Goal: Task Accomplishment & Management: Use online tool/utility

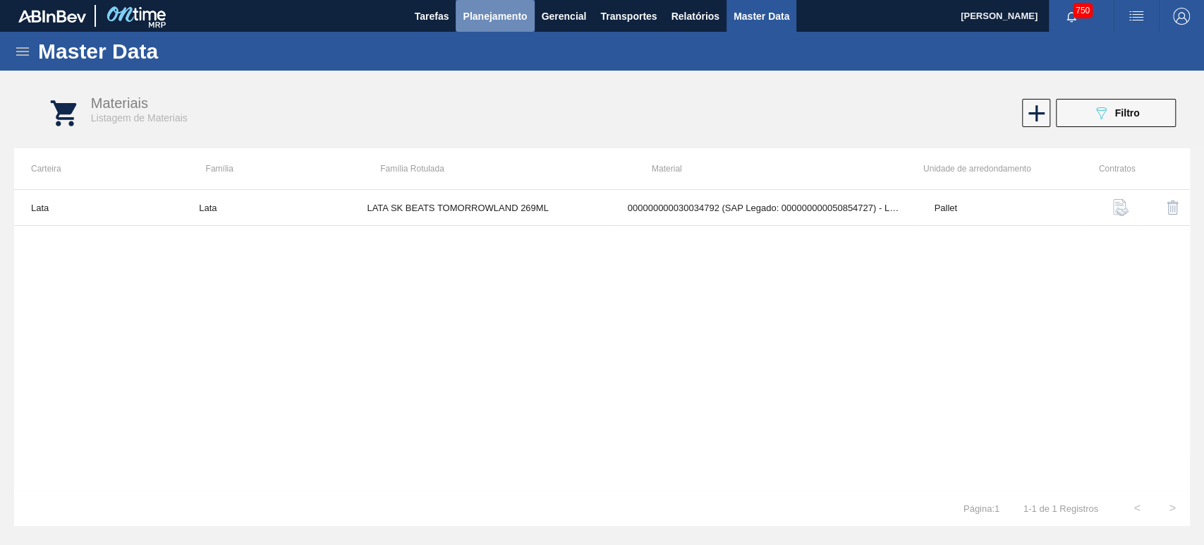
click at [512, 19] on span "Planejamento" at bounding box center [495, 16] width 64 height 17
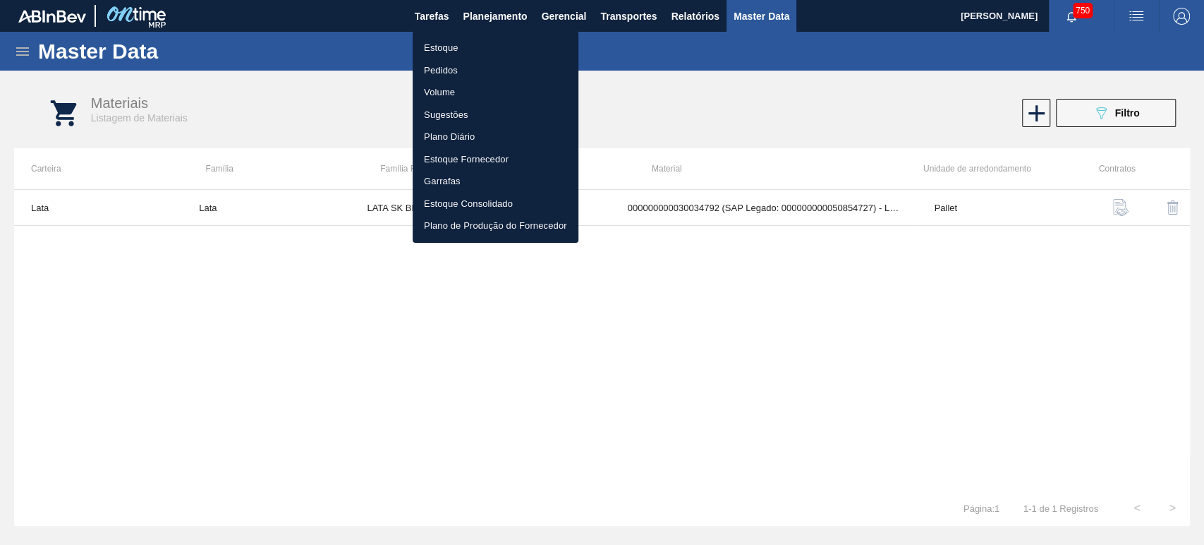
drag, startPoint x: 679, startPoint y: 59, endPoint x: 662, endPoint y: 59, distance: 16.9
click at [676, 59] on div at bounding box center [602, 272] width 1204 height 545
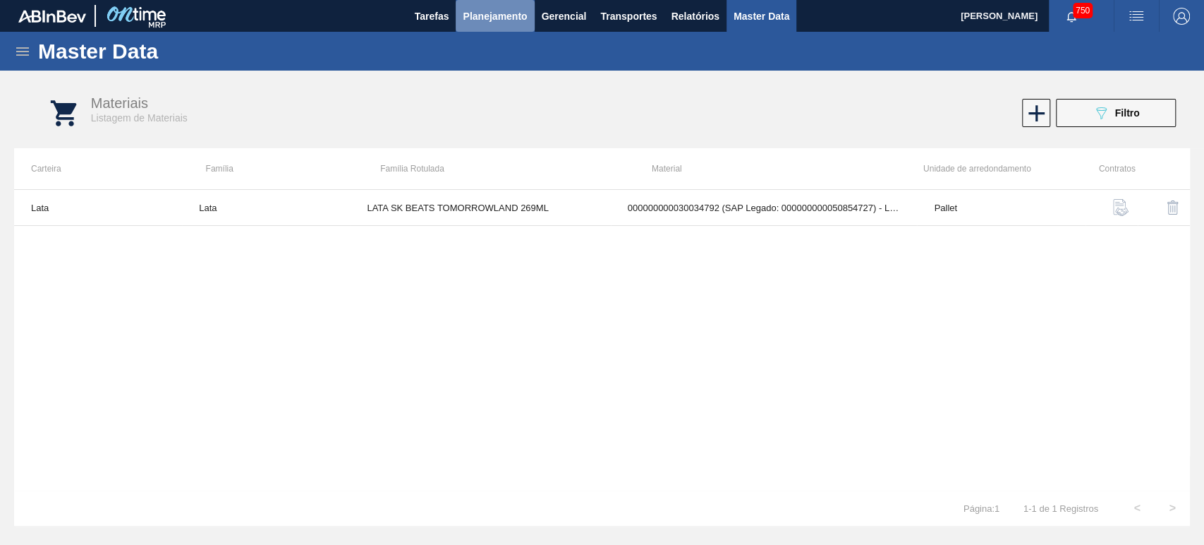
click at [513, 19] on span "Planejamento" at bounding box center [495, 16] width 64 height 17
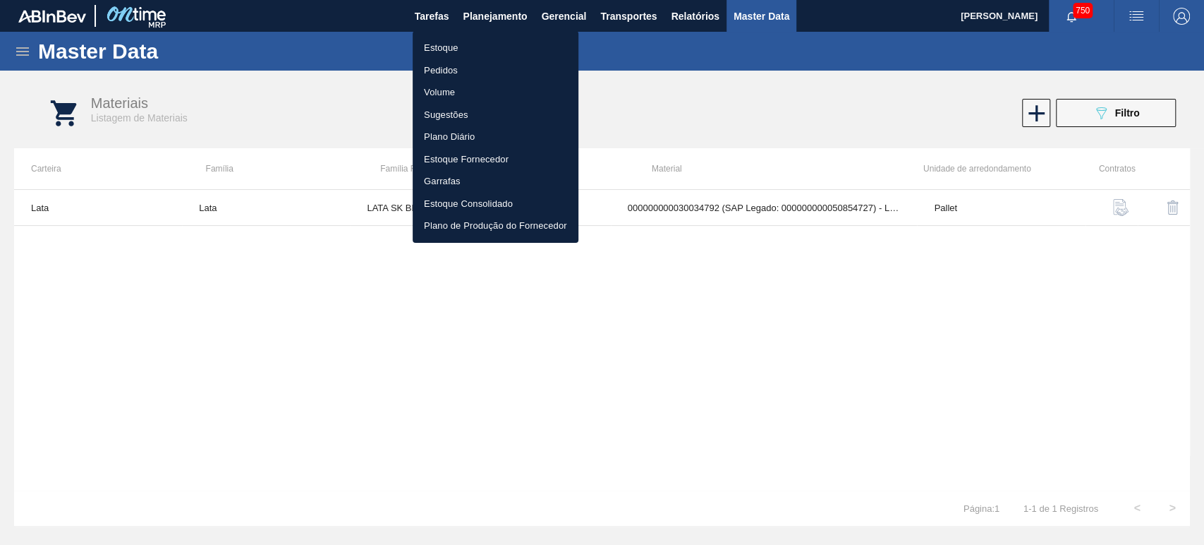
click at [748, 92] on div at bounding box center [602, 272] width 1204 height 545
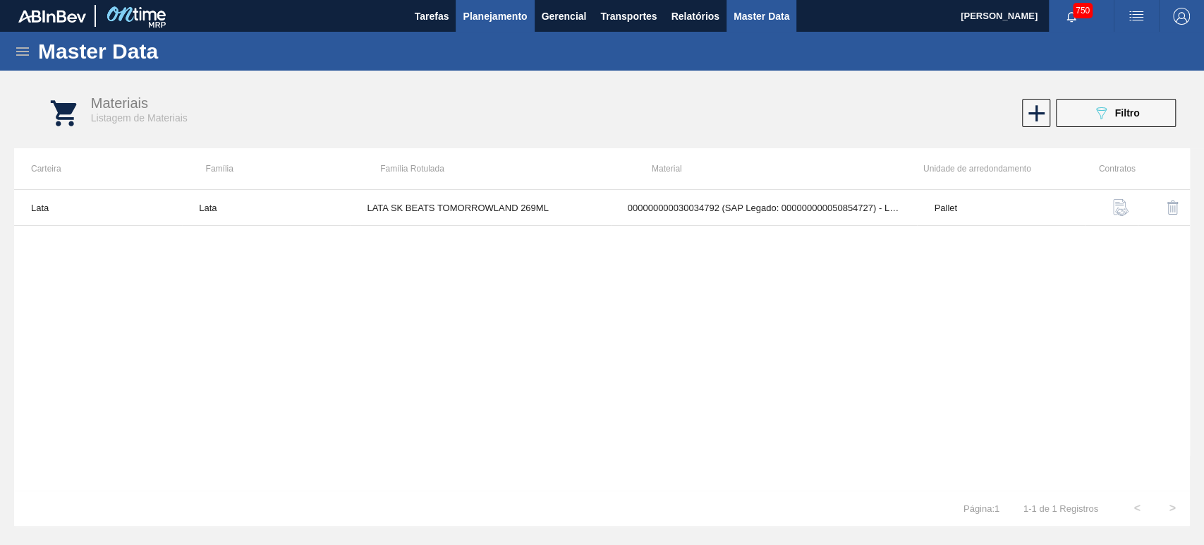
click at [525, 9] on span "Planejamento" at bounding box center [495, 16] width 64 height 17
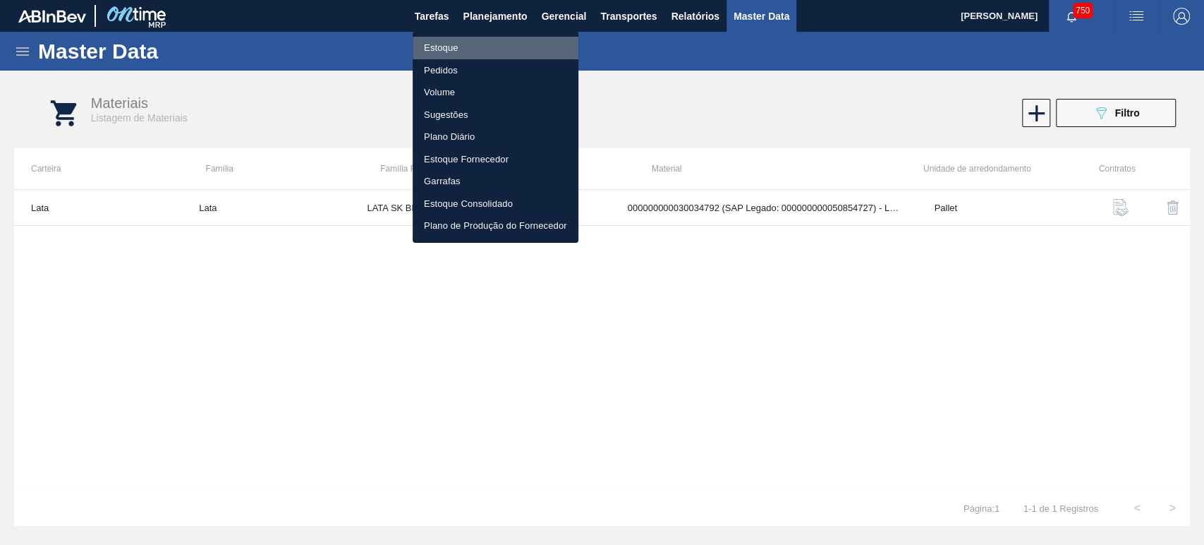
click at [451, 40] on li "Estoque" at bounding box center [496, 48] width 166 height 23
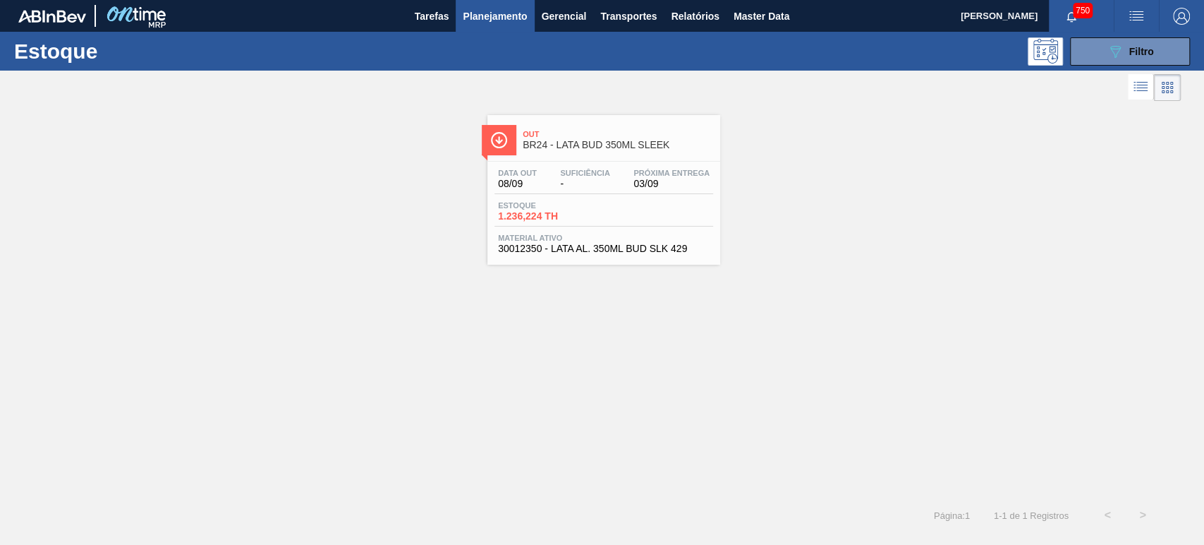
click at [431, 147] on div "Out BR24 - LATA BUD 350ML SLEEK Data out 08/09 Suficiência - Próxima Entrega 03…" at bounding box center [602, 184] width 1204 height 160
click at [1128, 48] on div "089F7B8B-B2A5-4AFE-B5C0-19BA573D28AC Filtro" at bounding box center [1130, 51] width 47 height 17
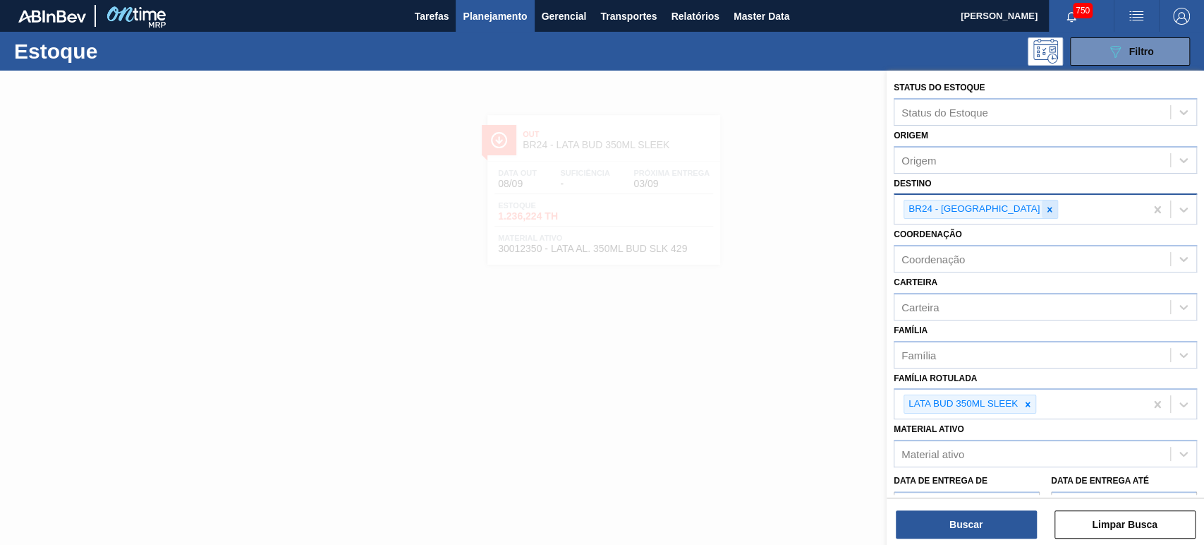
click at [1045, 207] on icon at bounding box center [1050, 210] width 10 height 10
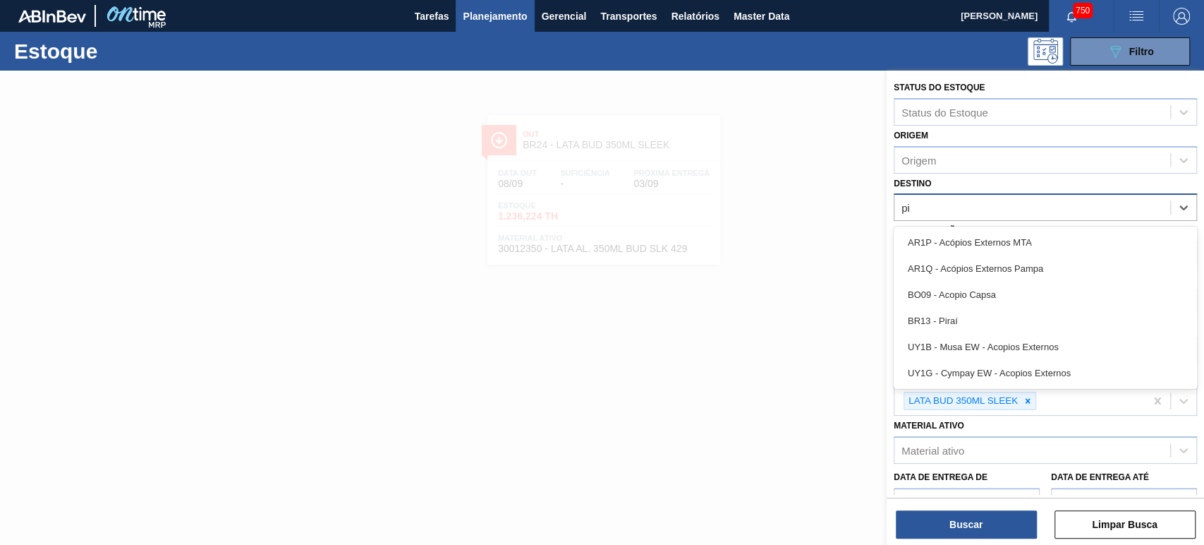
type input "pir"
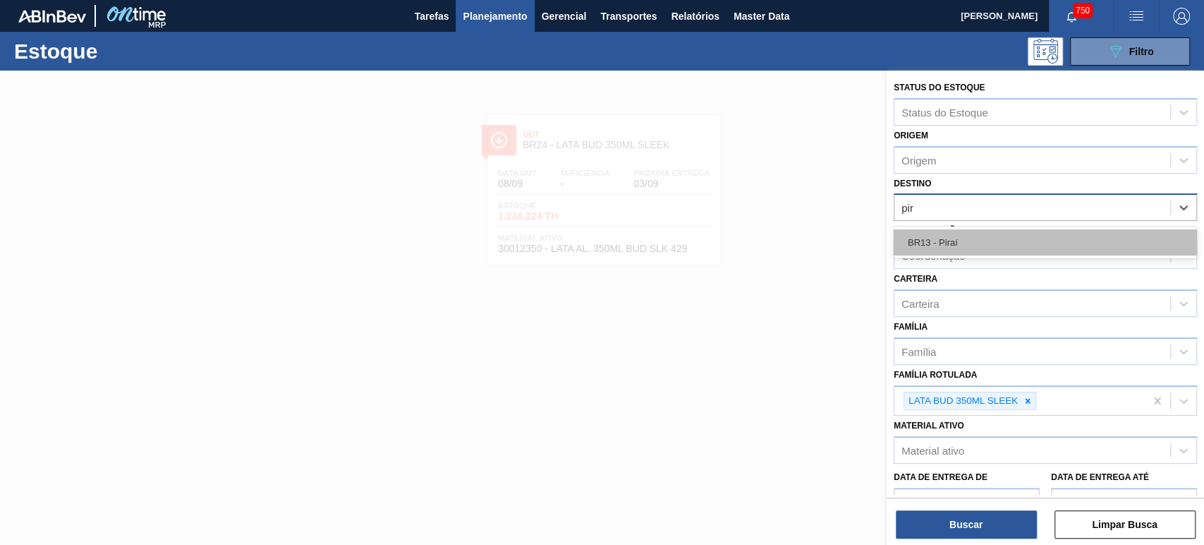
click at [969, 250] on div "BR13 - Piraí" at bounding box center [1045, 242] width 303 height 26
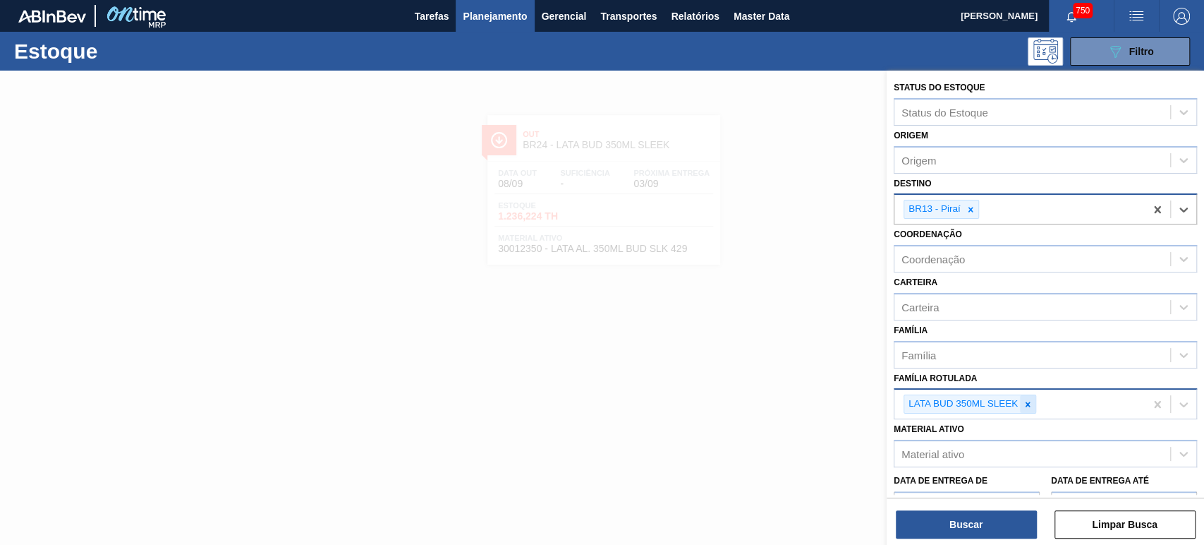
click at [1027, 399] on icon at bounding box center [1028, 404] width 10 height 10
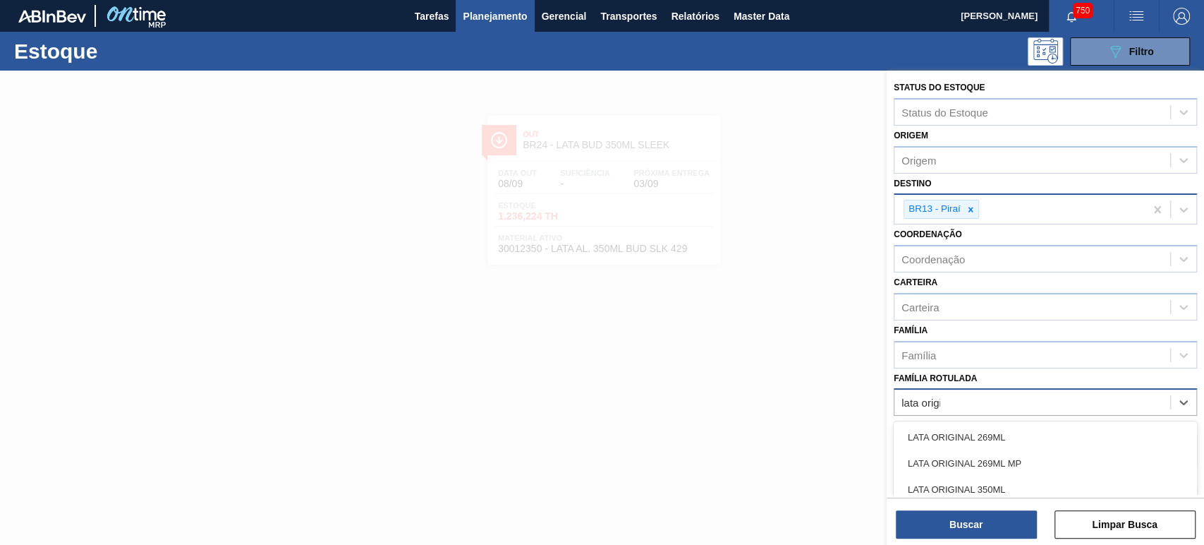
type Rotulada "lata origin"
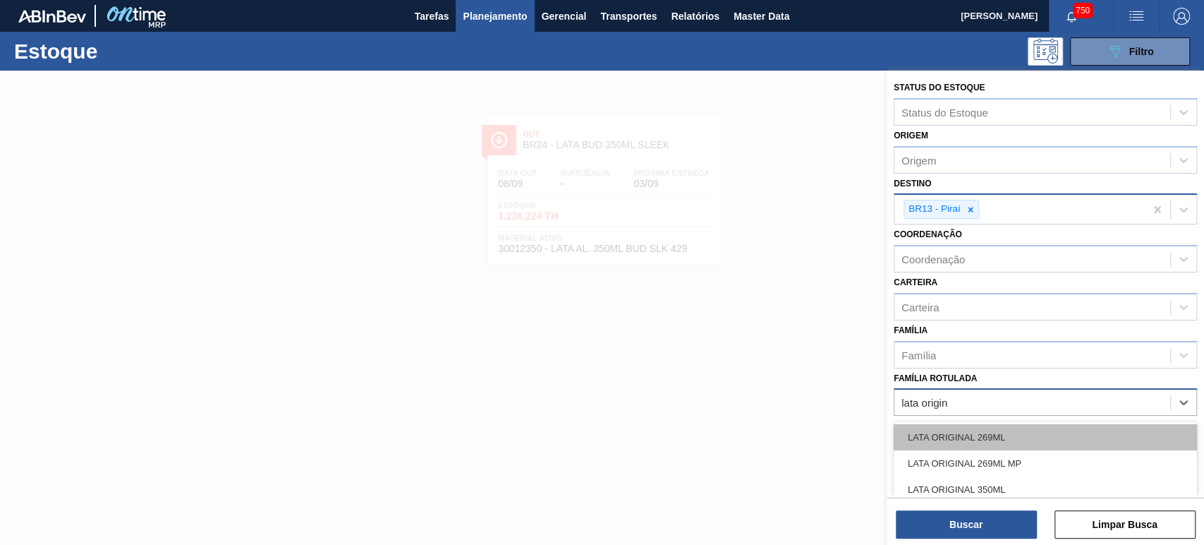
click at [999, 432] on div "LATA ORIGINAL 269ML" at bounding box center [1045, 437] width 303 height 26
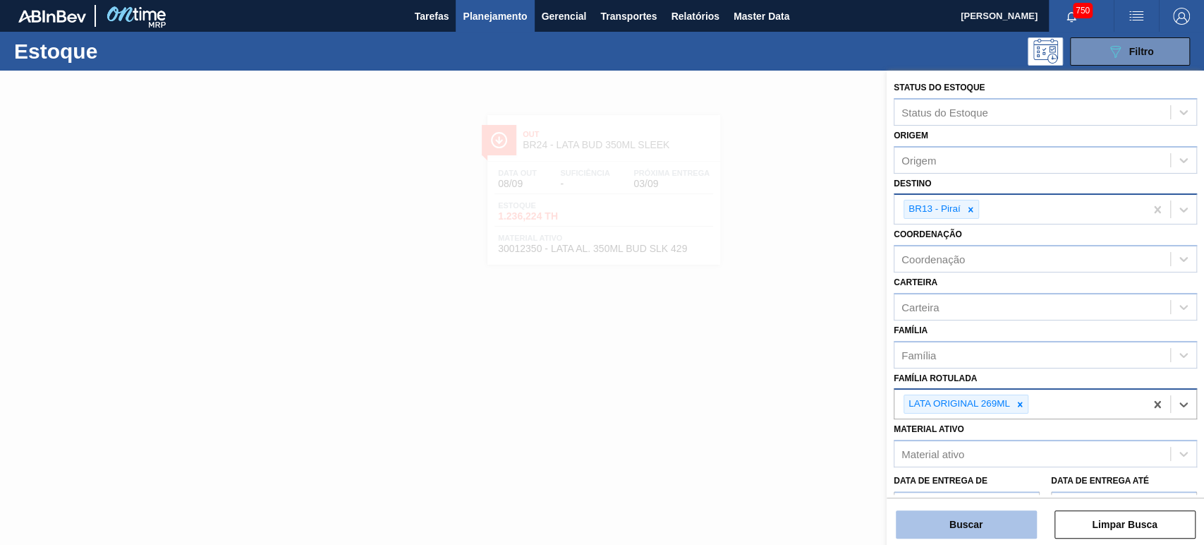
click at [989, 519] on button "Buscar" at bounding box center [966, 524] width 141 height 28
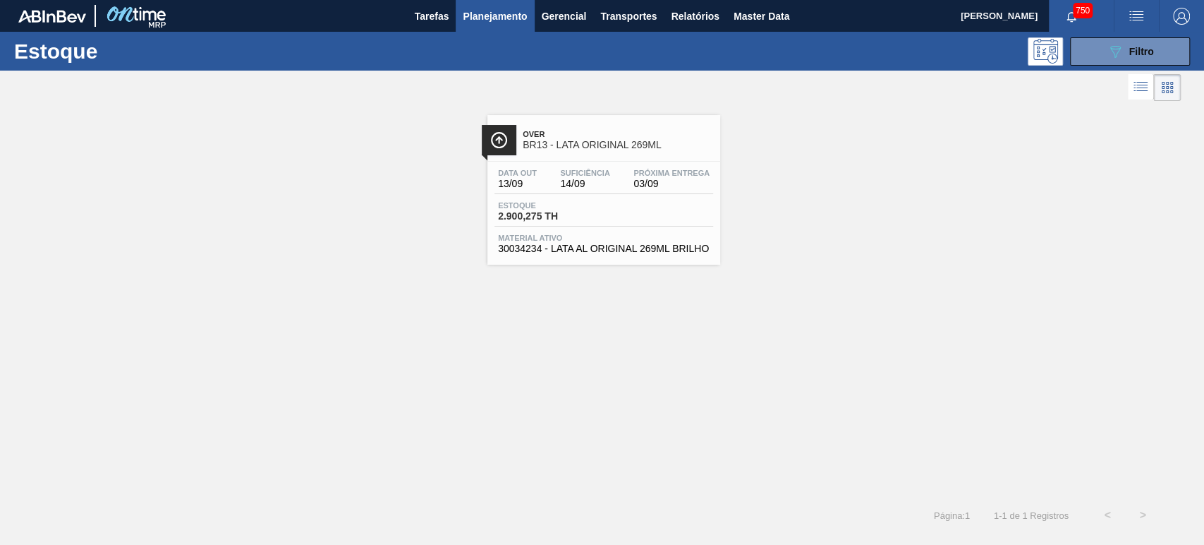
click at [617, 142] on span "BR13 - LATA ORIGINAL 269ML" at bounding box center [618, 145] width 190 height 11
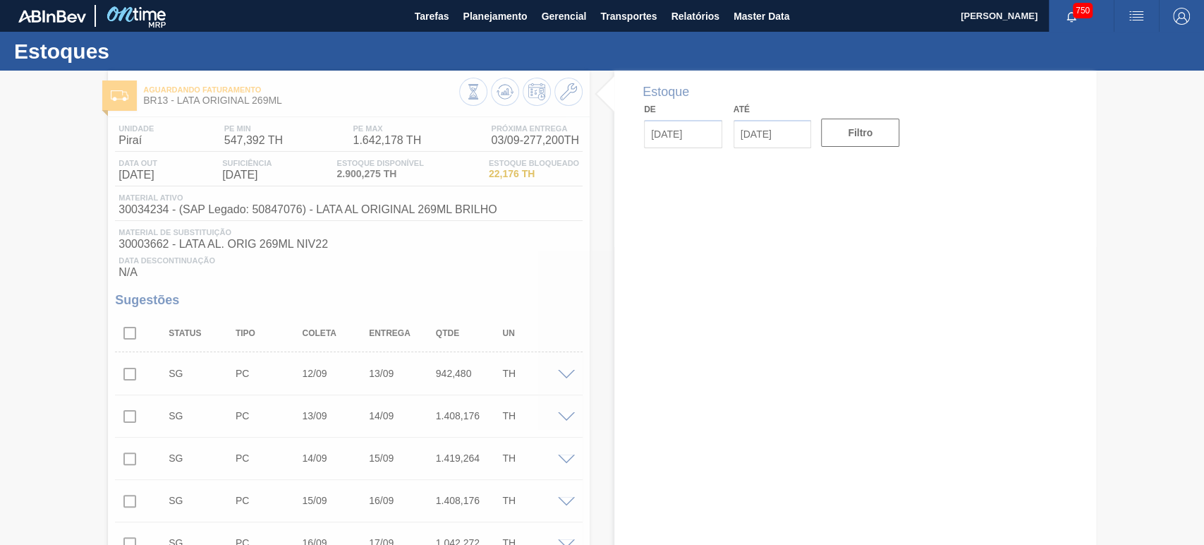
type input "[DATE]"
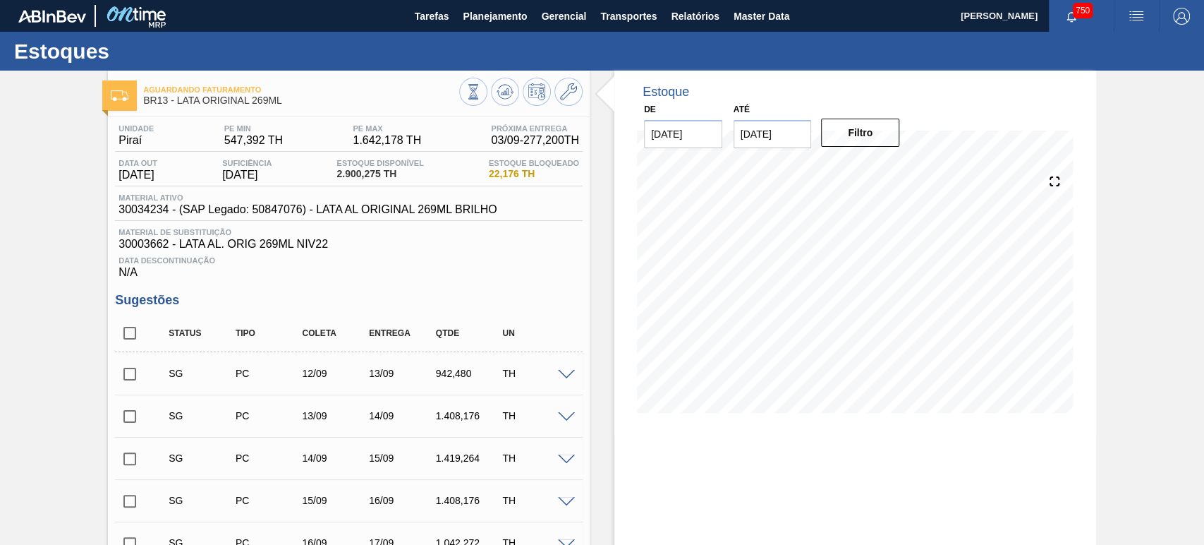
click at [1138, 20] on img "button" at bounding box center [1136, 16] width 17 height 17
click at [1093, 73] on li "Upload de Volumes" at bounding box center [1128, 75] width 129 height 25
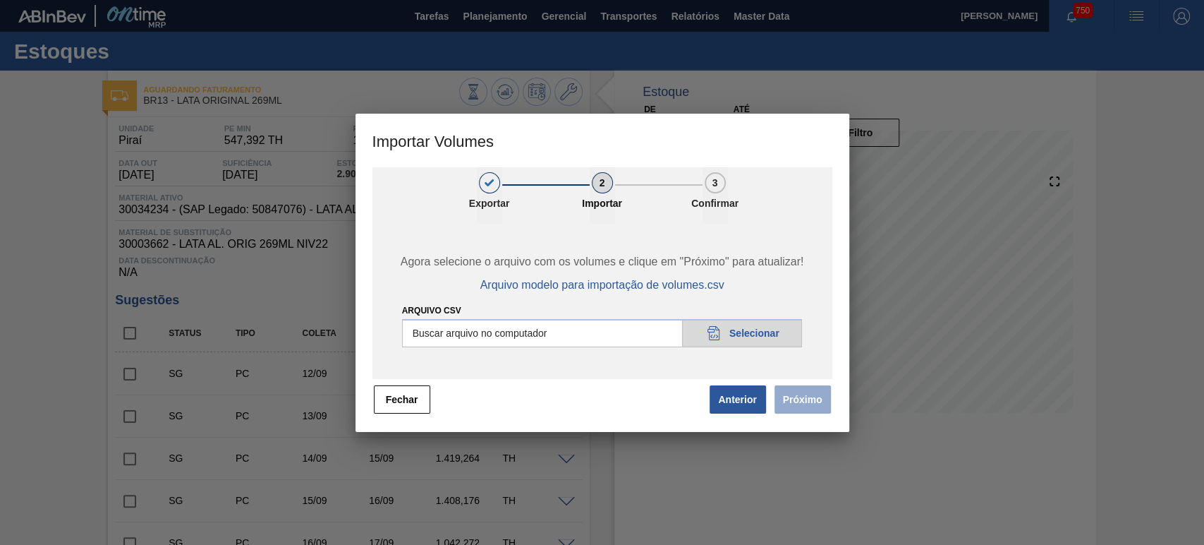
click at [779, 339] on input "Arquivo csv" at bounding box center [602, 333] width 401 height 28
type input "C:\fakepath\Template [PERSON_NAME].csv"
click at [805, 401] on button "Próximo" at bounding box center [803, 399] width 56 height 28
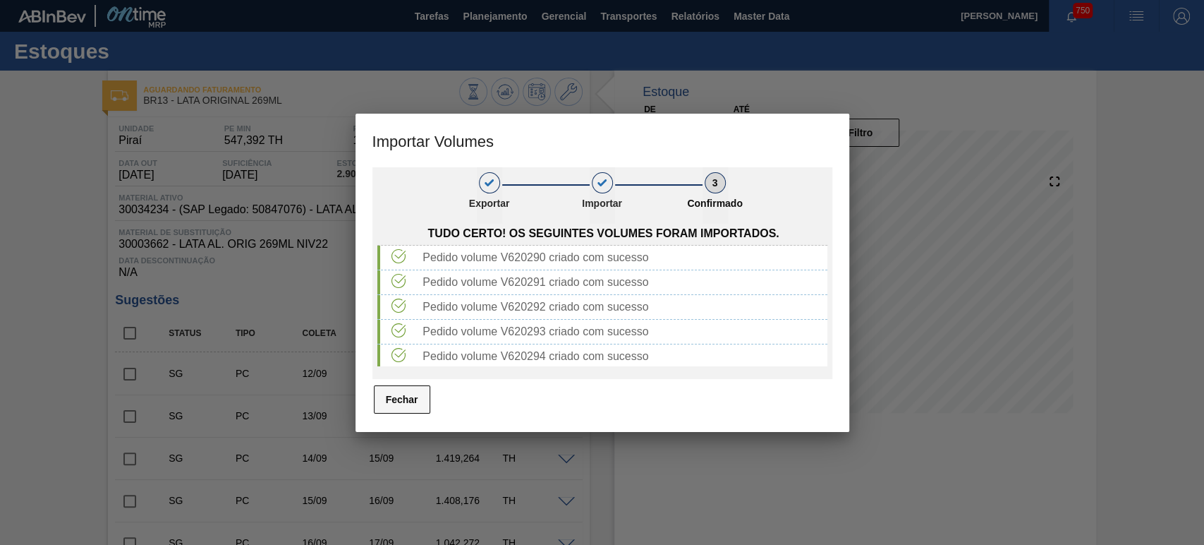
click at [418, 400] on button "Fechar" at bounding box center [402, 399] width 56 height 28
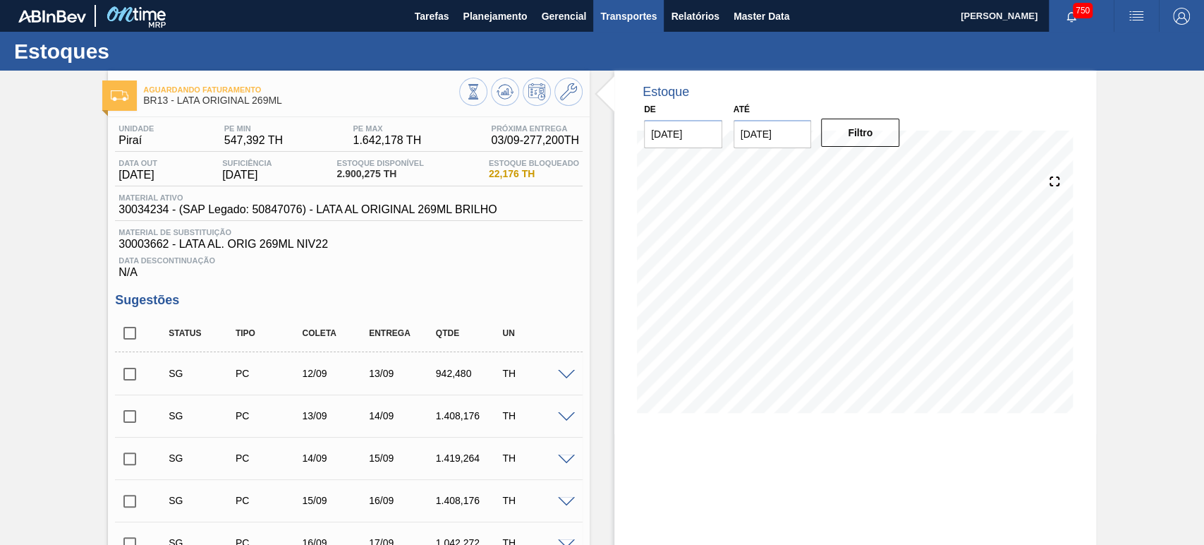
click at [598, 14] on button "Transportes" at bounding box center [628, 16] width 71 height 32
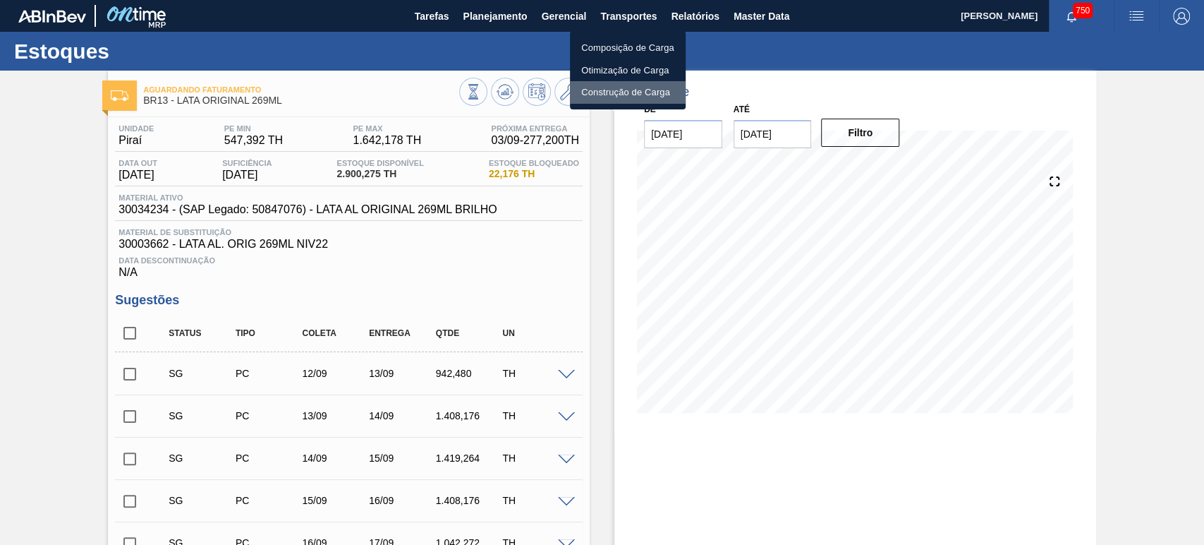
click at [597, 99] on li "Construção de Carga" at bounding box center [628, 92] width 116 height 23
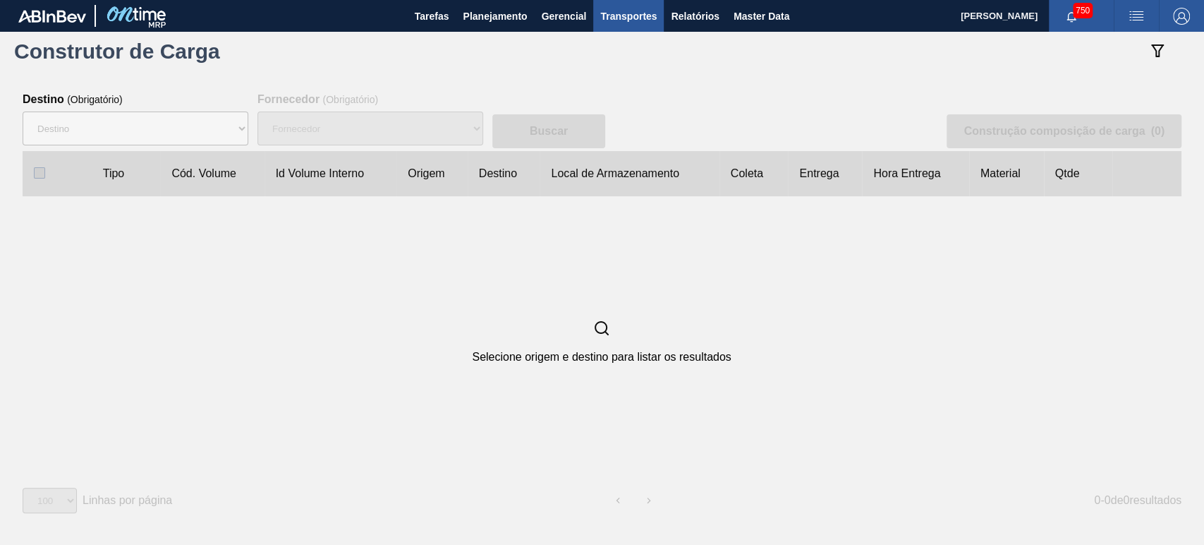
click at [624, 13] on span "Transportes" at bounding box center [628, 16] width 56 height 17
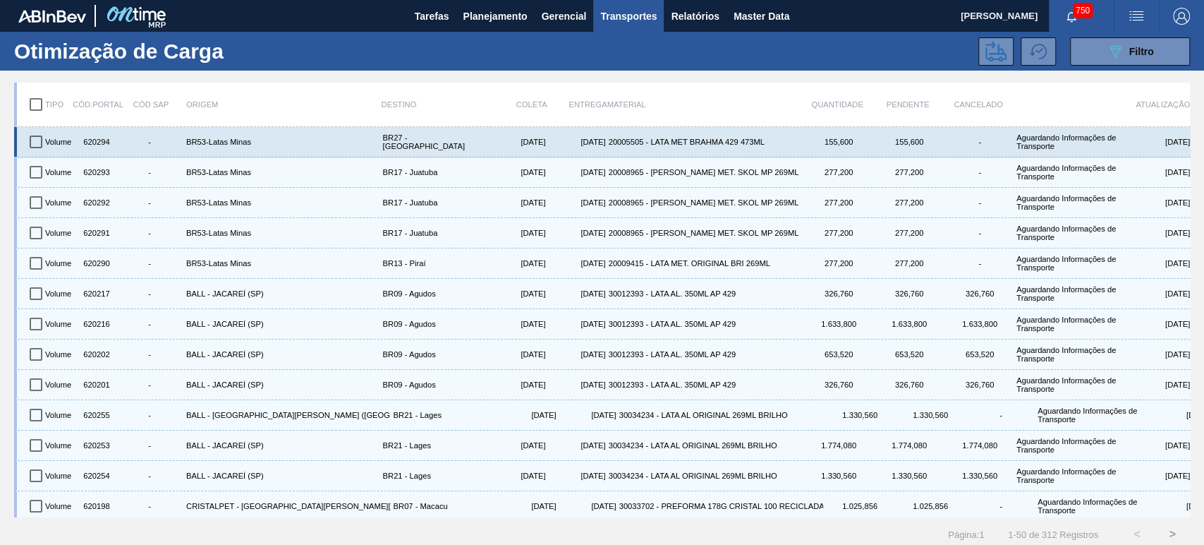
click at [44, 142] on input "checkbox" at bounding box center [36, 142] width 30 height 30
checkbox input "true"
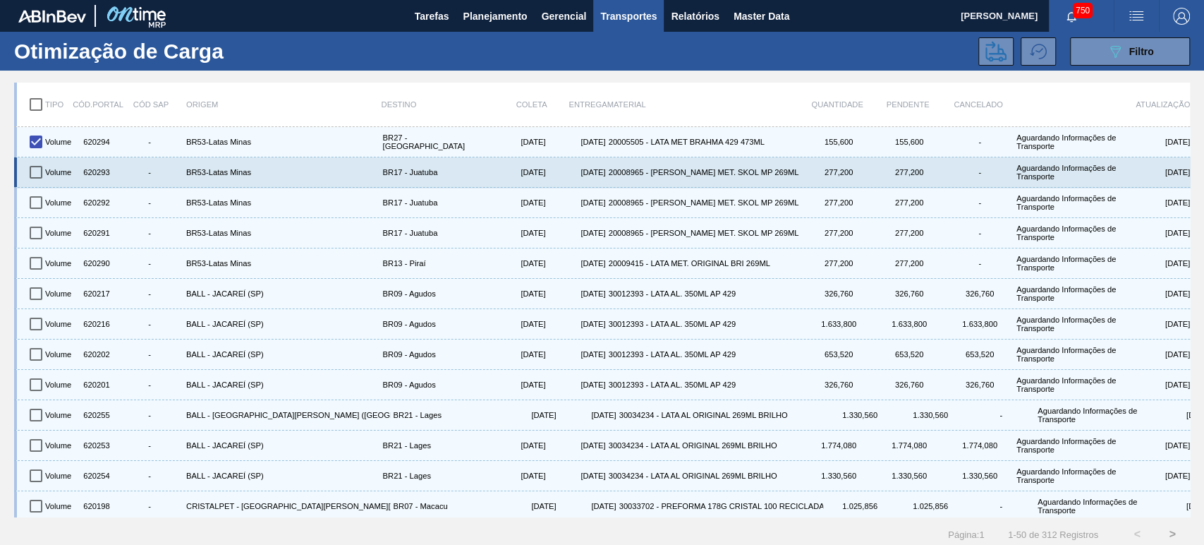
click at [29, 171] on input "checkbox" at bounding box center [36, 172] width 30 height 30
checkbox input "true"
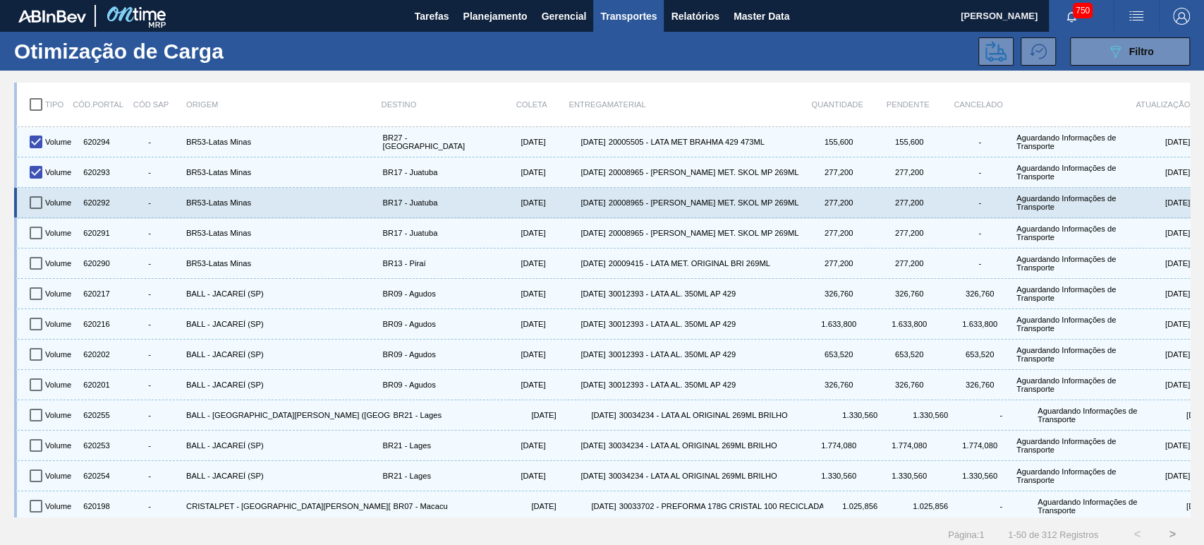
click at [28, 203] on input "checkbox" at bounding box center [36, 203] width 30 height 30
checkbox input "true"
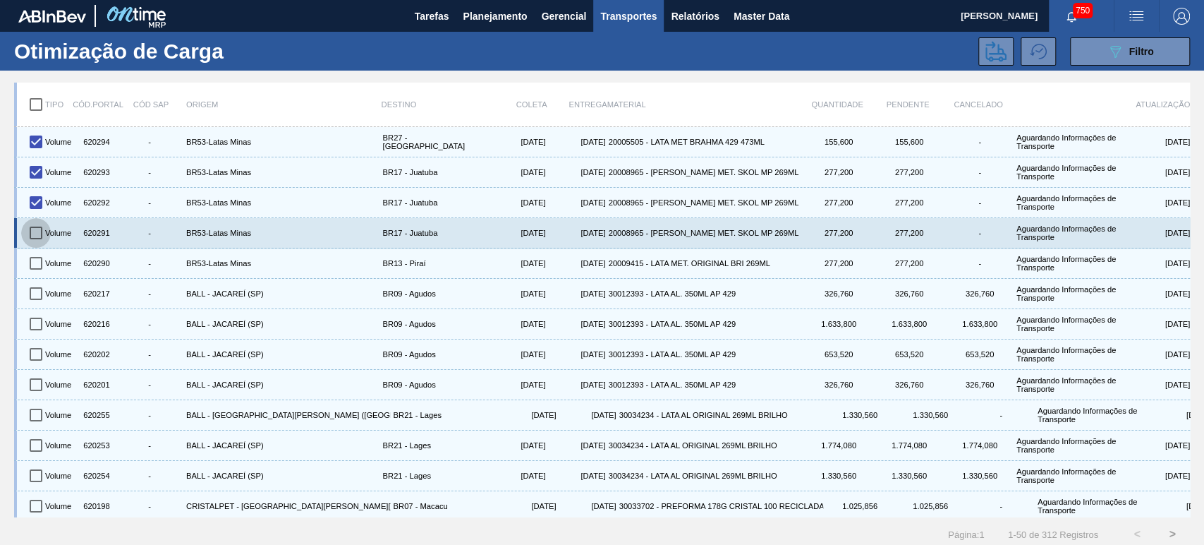
click at [33, 229] on input "checkbox" at bounding box center [36, 233] width 30 height 30
checkbox input "true"
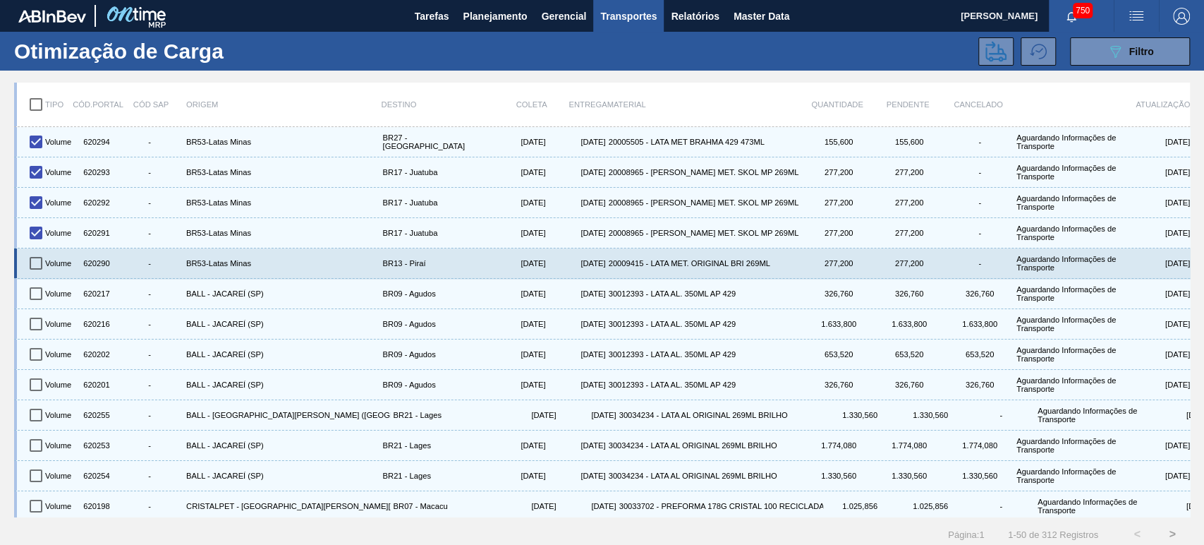
click at [32, 251] on input "checkbox" at bounding box center [36, 263] width 30 height 30
checkbox input "true"
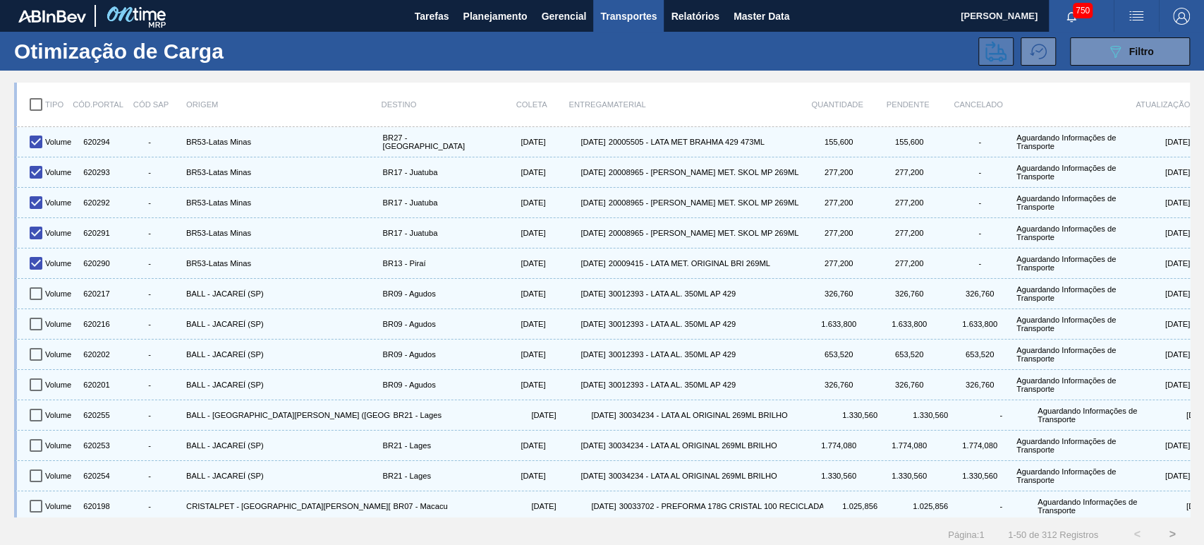
click at [993, 48] on icon at bounding box center [995, 51] width 21 height 21
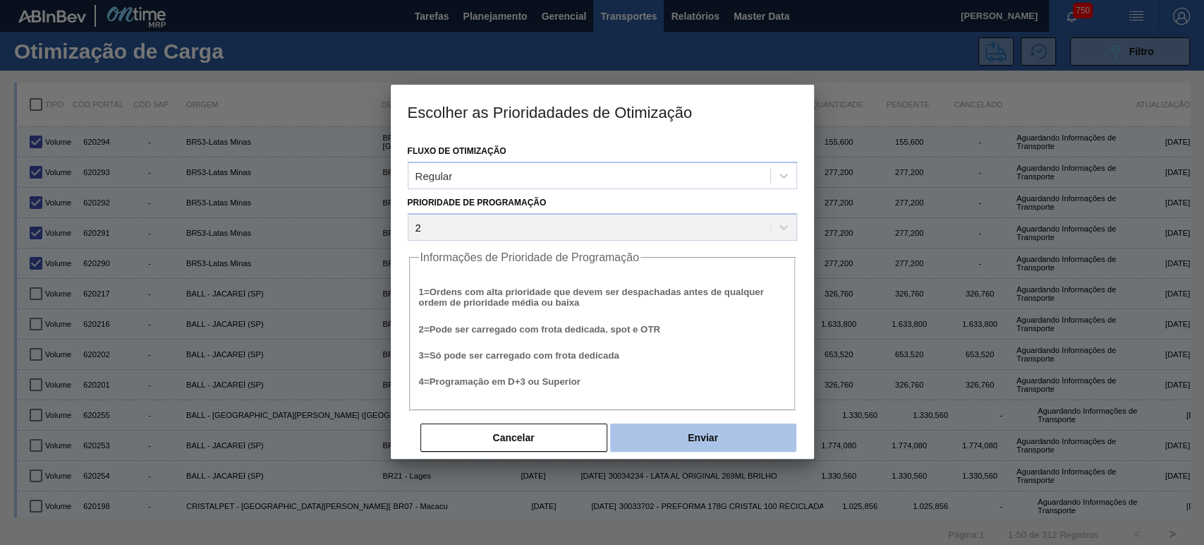
click at [683, 431] on button "Enviar" at bounding box center [703, 437] width 186 height 28
